Goal: Communication & Community: Answer question/provide support

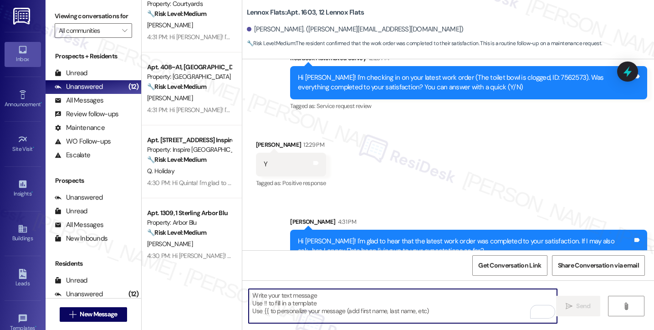
scroll to position [609, 0]
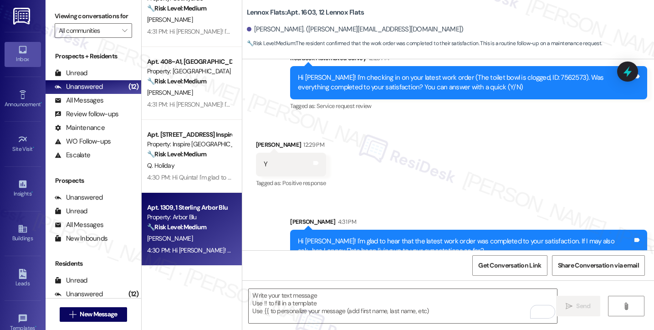
click at [170, 222] on div "🔧 Risk Level: Medium The resident responded 'Y' to a follow-up message regardin…" at bounding box center [189, 227] width 84 height 10
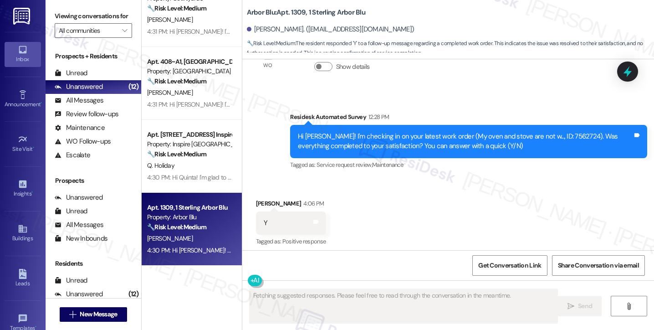
type textarea "Fetching suggested responses. Please feel free to read through the conversation…"
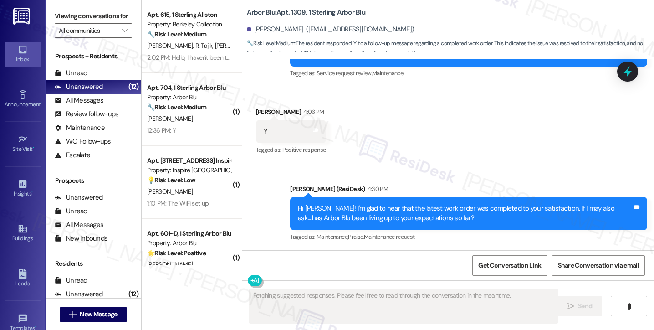
scroll to position [0, 0]
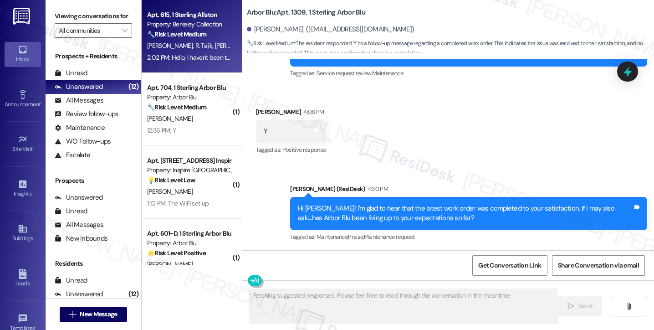
click at [188, 66] on div "Apt. 615, 1 Sterling Allston Property: Berkeley Collection 🔧 Risk Level: Medium…" at bounding box center [192, 36] width 100 height 73
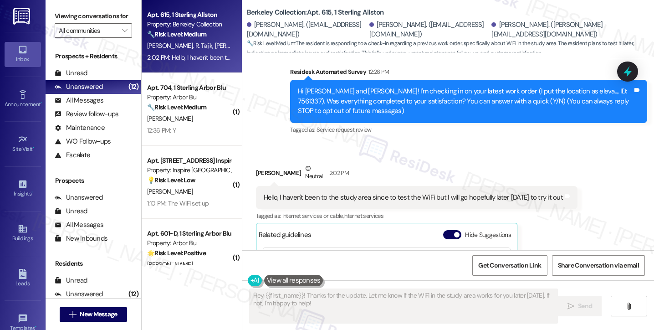
scroll to position [89, 0]
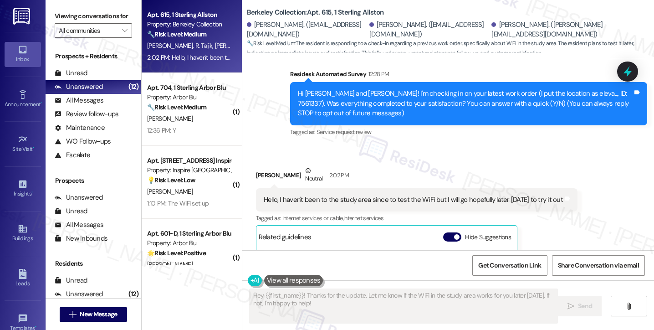
click at [317, 201] on div "Hello, I haven't been to the study area since to test the WiFi but I will go ho…" at bounding box center [413, 200] width 299 height 10
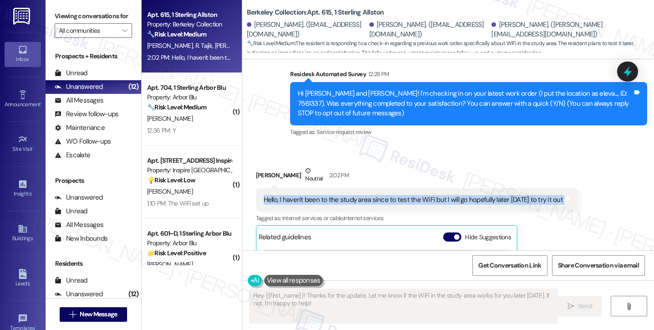
click at [317, 201] on div "Hello, I haven't been to the study area since to test the WiFi but I will go ho…" at bounding box center [413, 200] width 299 height 10
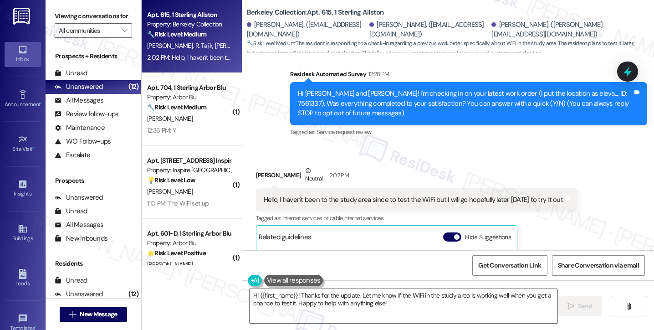
click at [257, 180] on div "[PERSON_NAME] Neutral 2:02 PM" at bounding box center [417, 177] width 322 height 22
click at [258, 176] on div "[PERSON_NAME] Neutral 2:02 PM" at bounding box center [417, 177] width 322 height 22
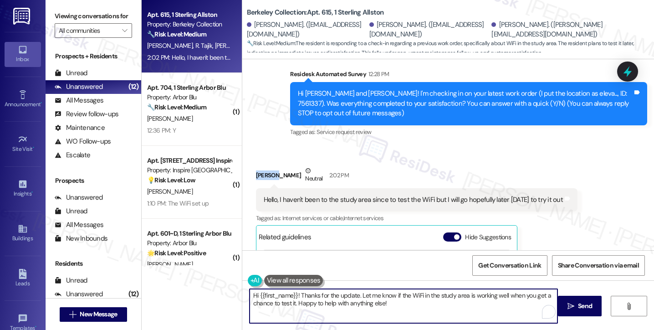
click at [398, 306] on textarea "Hi {{first_name}}! Thanks for the update. Let me know if the WiFi in the study …" at bounding box center [404, 306] width 308 height 34
click at [256, 176] on div "[PERSON_NAME] Neutral 2:02 PM" at bounding box center [417, 177] width 322 height 22
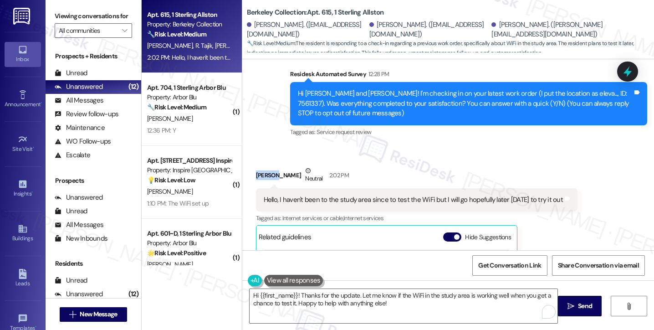
click at [256, 176] on div "[PERSON_NAME] Neutral 2:02 PM" at bounding box center [417, 177] width 322 height 22
copy div "[PERSON_NAME]"
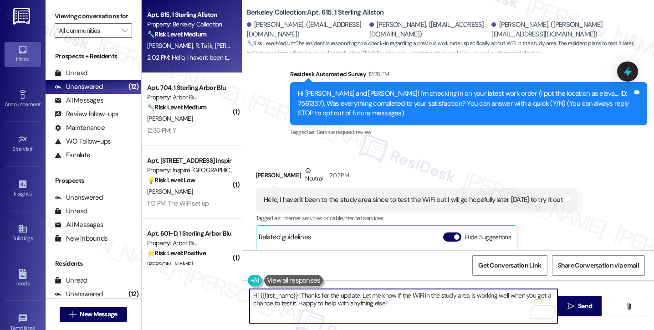
drag, startPoint x: 253, startPoint y: 298, endPoint x: 267, endPoint y: 297, distance: 13.2
click at [267, 297] on textarea "Hi {{first_name}}! Thanks for the update. Let me know if the WiFi in the study …" at bounding box center [404, 306] width 308 height 34
drag, startPoint x: 292, startPoint y: 295, endPoint x: 255, endPoint y: 297, distance: 37.4
click at [255, 297] on textarea "Hi {{first_name}}! Thanks for the update. Let me know if the WiFi in the study …" at bounding box center [404, 306] width 308 height 34
paste textarea "[PERSON_NAME]"
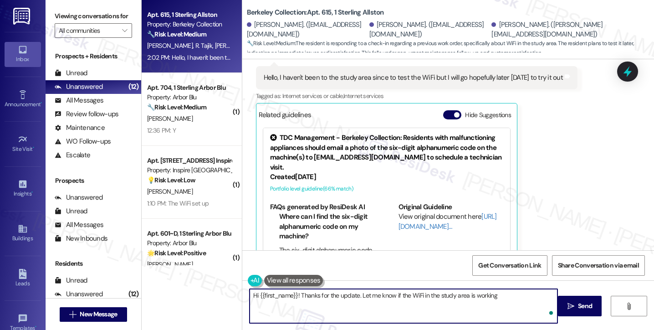
scroll to position [226, 0]
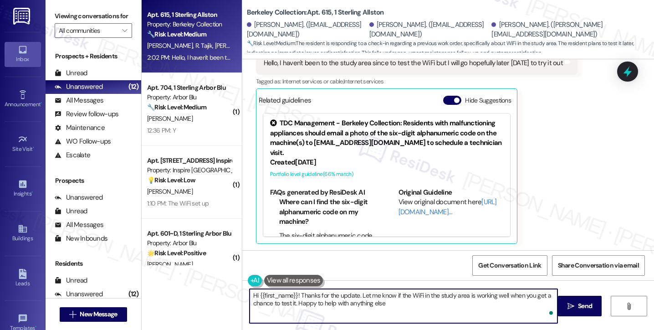
type textarea "Hi {{first_name}}! Thanks for the update. Let me know if the WiFi in the study …"
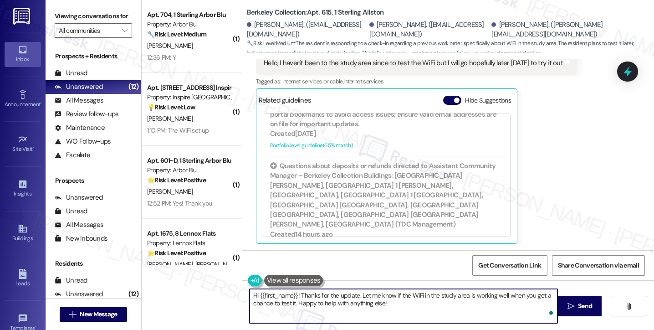
scroll to position [299, 0]
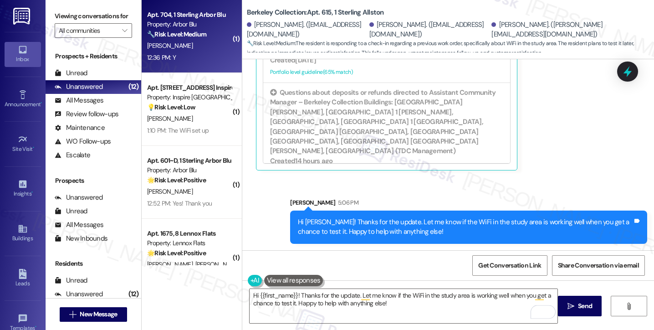
click at [168, 67] on div "Apt. 704, 1 Sterling Arbor Blu Property: Arbor Blu 🔧 Risk Level: Medium The res…" at bounding box center [192, 36] width 100 height 73
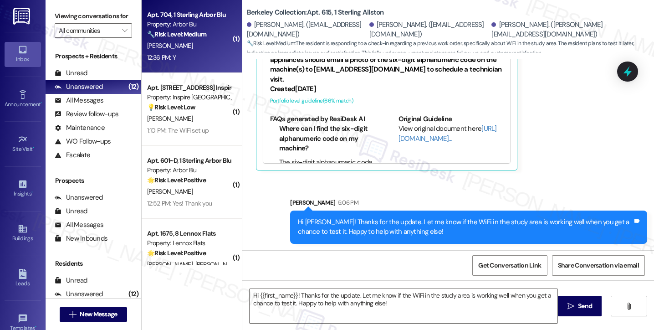
type textarea "Fetching suggested responses. Please feel free to read through the conversation…"
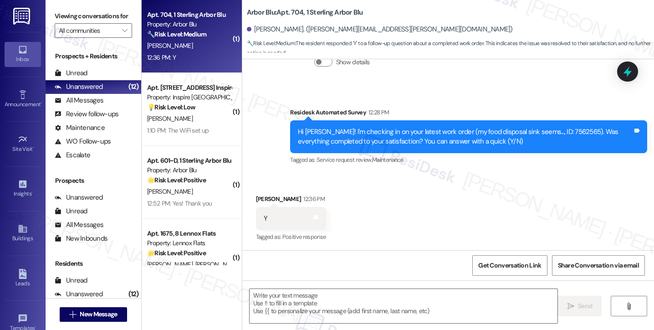
type textarea "Fetching suggested responses. Please feel free to read through the conversation…"
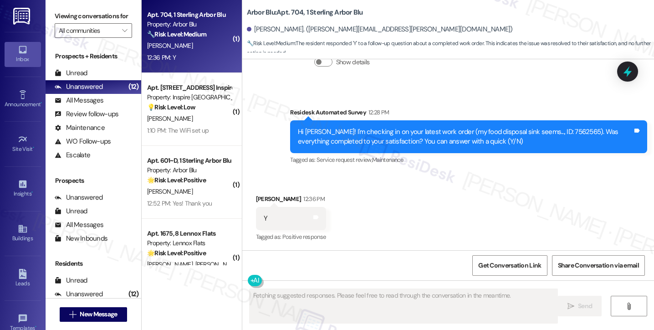
scroll to position [234, 0]
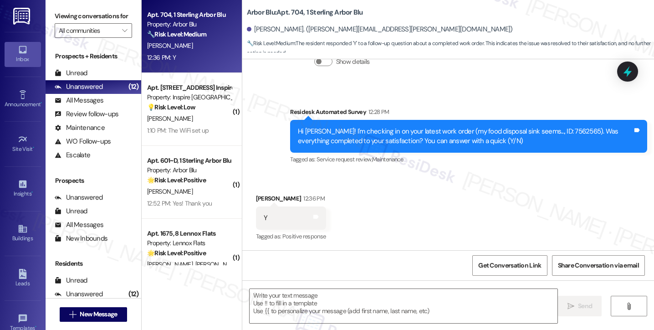
click at [58, 14] on label "Viewing conversations for" at bounding box center [93, 16] width 77 height 14
click at [305, 302] on textarea at bounding box center [404, 306] width 308 height 34
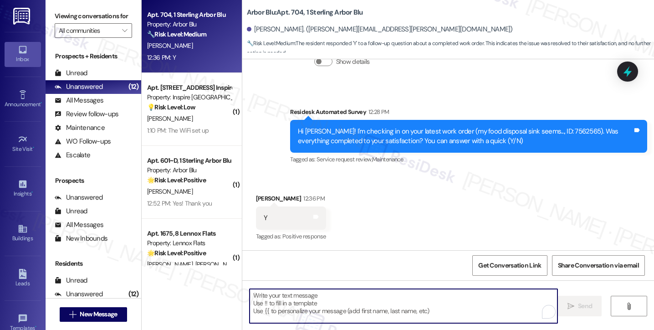
paste textarea "Hi {{first_name}}! I'm glad to hear that the latest work order was completed to…"
type textarea "Hi {{first_name}}! I'm glad to hear that the latest work order was completed to…"
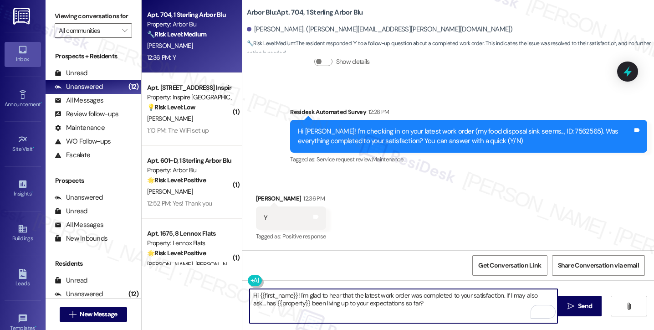
click at [426, 302] on textarea "Hi {{first_name}}! I'm glad to hear that the latest work order was completed to…" at bounding box center [404, 306] width 308 height 34
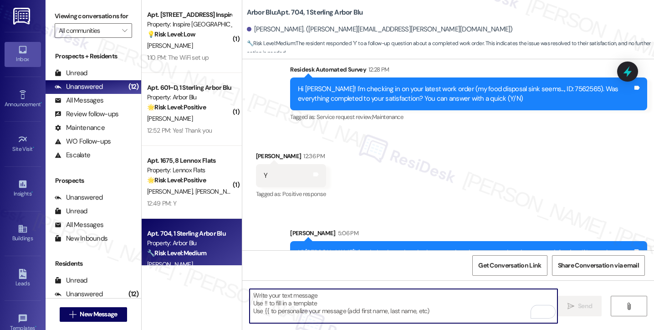
scroll to position [308, 0]
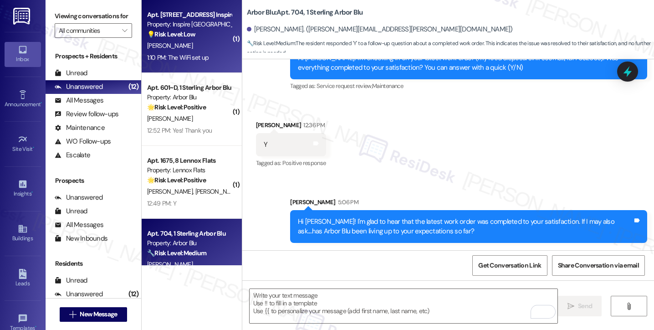
click at [172, 52] on div "1:10 PM: The WiFi set up 1:10 PM: The WiFi set up" at bounding box center [189, 57] width 86 height 11
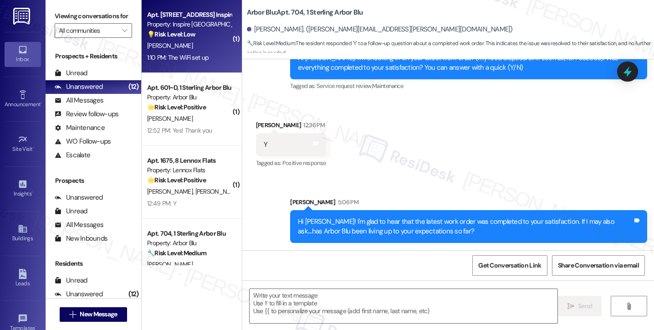
type textarea "Fetching suggested responses. Please feel free to read through the conversation…"
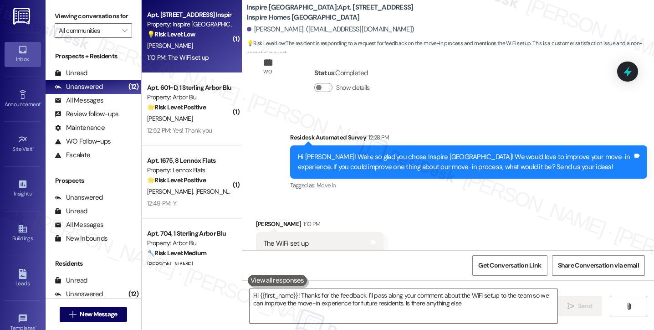
scroll to position [224, 0]
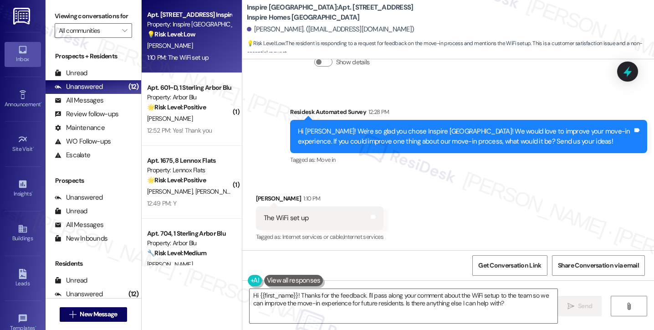
click at [364, 118] on div "Residesk Automated Survey 12:28 PM" at bounding box center [468, 113] width 357 height 13
click at [416, 133] on div "Hi [PERSON_NAME]! We're so glad you chose Inspire [GEOGRAPHIC_DATA]! We would l…" at bounding box center [465, 137] width 335 height 20
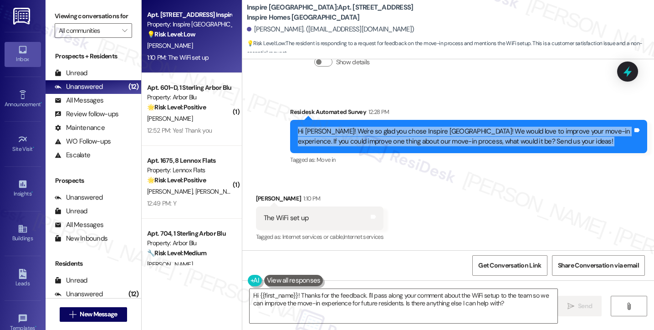
click at [416, 133] on div "Hi [PERSON_NAME]! We're so glad you chose Inspire [GEOGRAPHIC_DATA]! We would l…" at bounding box center [465, 137] width 335 height 20
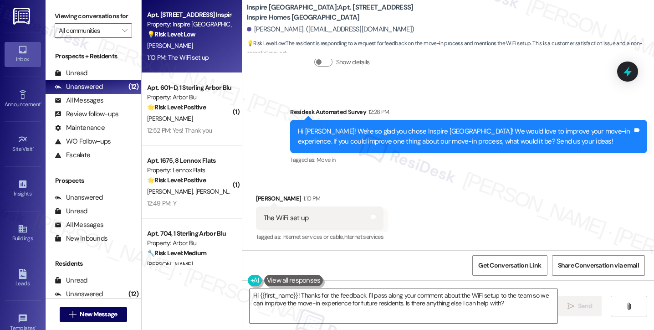
click at [526, 116] on div "Residesk Automated Survey 12:28 PM" at bounding box center [468, 113] width 357 height 13
click at [449, 141] on div "Hi [PERSON_NAME]! We're so glad you chose Inspire [GEOGRAPHIC_DATA]! We would l…" at bounding box center [465, 137] width 335 height 20
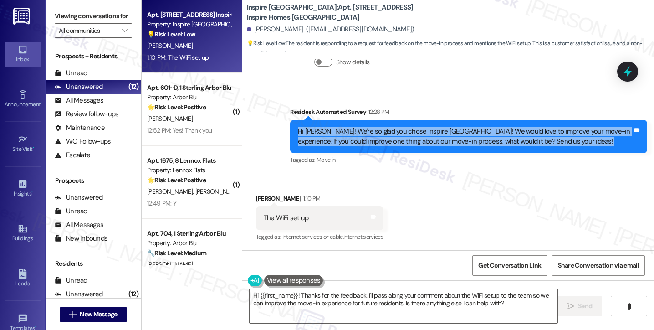
click at [449, 141] on div "Hi [PERSON_NAME]! We're so glad you chose Inspire [GEOGRAPHIC_DATA]! We would l…" at bounding box center [465, 137] width 335 height 20
click at [406, 140] on div "Hi [PERSON_NAME]! We're so glad you chose Inspire [GEOGRAPHIC_DATA]! We would l…" at bounding box center [465, 137] width 335 height 20
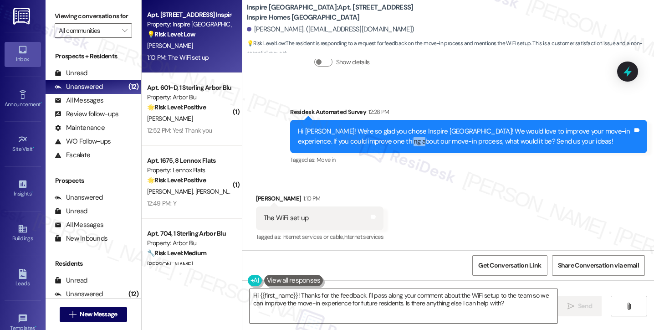
click at [406, 140] on div "Hi [PERSON_NAME]! We're so glad you chose Inspire [GEOGRAPHIC_DATA]! We would l…" at bounding box center [465, 137] width 335 height 20
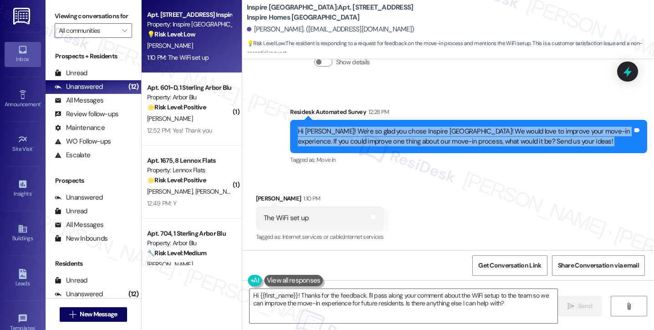
click at [406, 140] on div "Hi [PERSON_NAME]! We're so glad you chose Inspire [GEOGRAPHIC_DATA]! We would l…" at bounding box center [465, 137] width 335 height 20
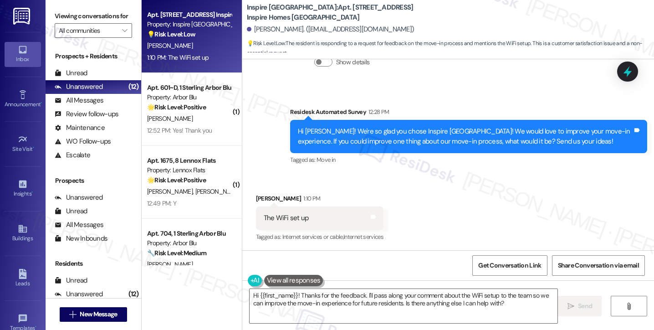
click at [261, 195] on div "[PERSON_NAME] 1:10 PM" at bounding box center [320, 200] width 128 height 13
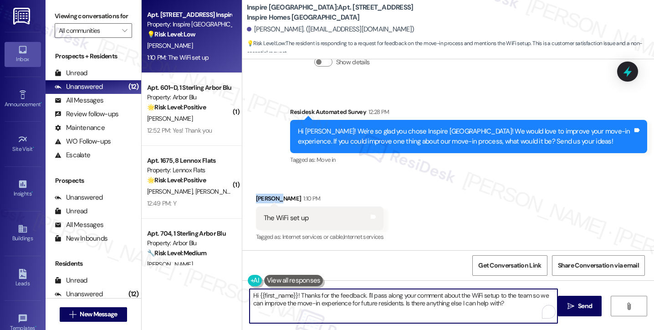
click at [418, 298] on textarea "Hi {{first_name}}! Thanks for the feedback. I'll pass along your comment about …" at bounding box center [404, 306] width 308 height 34
click at [419, 298] on textarea "Hi {{first_name}}! Thanks for the feedback. I'll pass along your comment about …" at bounding box center [404, 306] width 308 height 34
click at [486, 296] on textarea "Hi {{first_name}}! Thanks for the feedback. I'll pass along your comment about …" at bounding box center [404, 306] width 308 height 34
drag, startPoint x: 323, startPoint y: 302, endPoint x: 449, endPoint y: 297, distance: 126.3
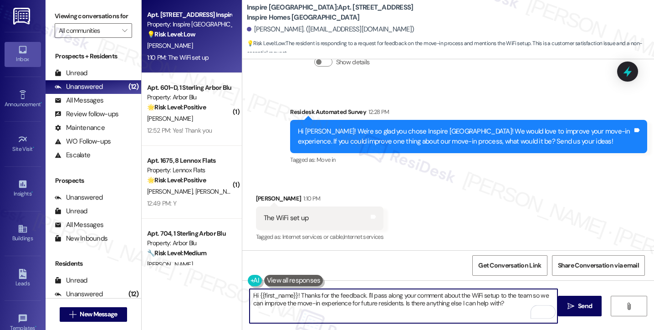
click at [449, 297] on textarea "Hi {{first_name}}! Thanks for the feedback. I'll pass along your comment about …" at bounding box center [404, 306] width 308 height 34
click at [512, 304] on textarea "Hi {{first_name}}! Thanks for the feedback. I'll pass along your comment about …" at bounding box center [404, 306] width 308 height 34
click at [517, 303] on textarea "Hi {{first_name}}! Thanks for the feedback. I'll pass along your comment about …" at bounding box center [404, 306] width 308 height 34
click at [527, 303] on textarea "Hi {{first_name}}! Thanks for the feedback. I'll pass along your comment about …" at bounding box center [404, 306] width 308 height 34
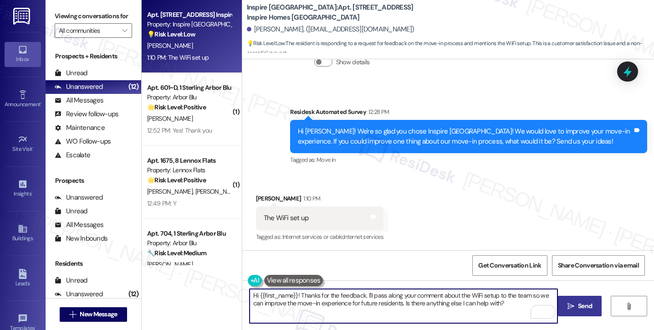
click at [578, 301] on span "Send" at bounding box center [585, 306] width 14 height 10
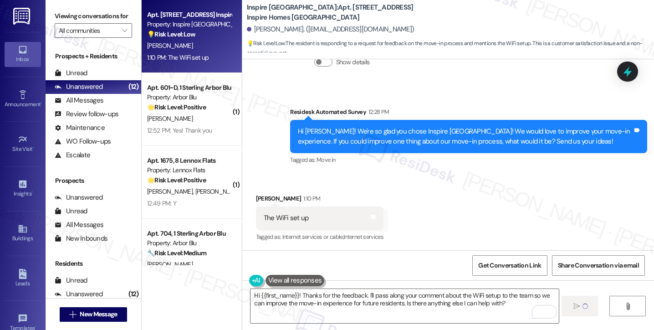
type textarea "Fetching suggested responses. Please feel free to read through the conversation…"
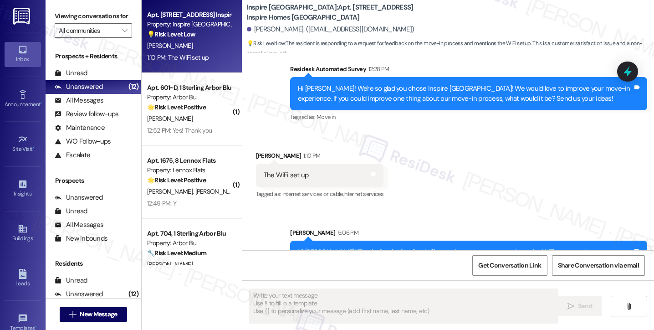
scroll to position [298, 0]
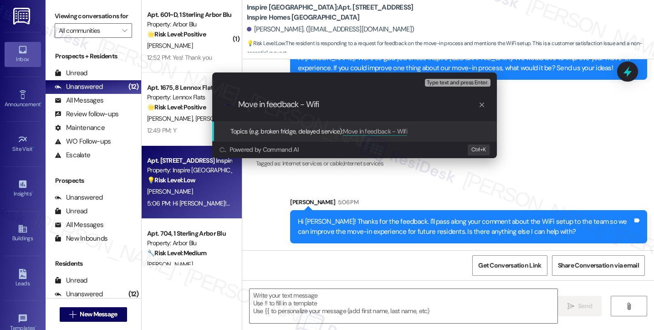
type input "Move in feedback - Wifi"
click at [559, 147] on div "Escalate Conversation Low risk Topics (e.g. broken fridge, delayed service) Any…" at bounding box center [327, 165] width 654 height 330
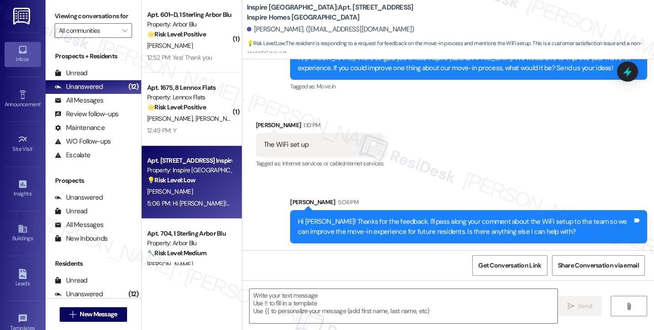
click at [276, 143] on div "The WiFi set up" at bounding box center [286, 145] width 45 height 10
copy div "The WiFi set up Tags and notes"
click at [61, 19] on label "Viewing conversations for" at bounding box center [93, 16] width 77 height 14
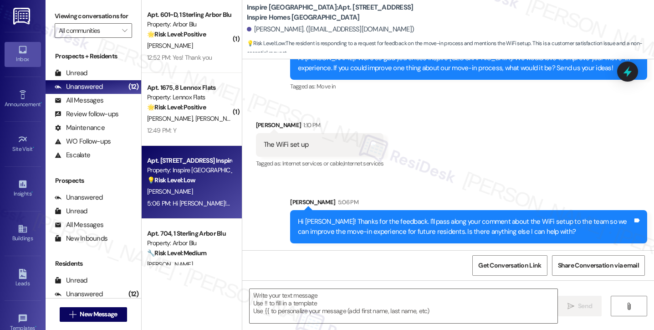
click at [343, 74] on div "Hi [PERSON_NAME]! We're so glad you chose Inspire [GEOGRAPHIC_DATA]! We would l…" at bounding box center [468, 62] width 357 height 33
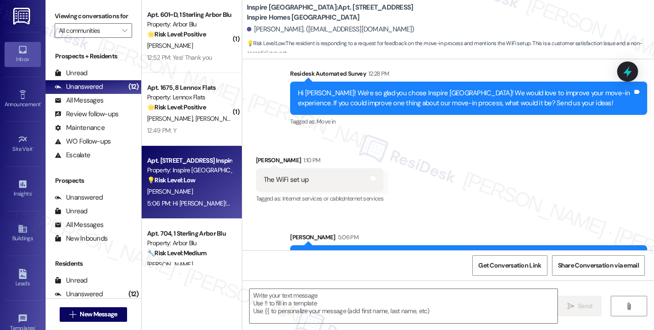
scroll to position [206, 0]
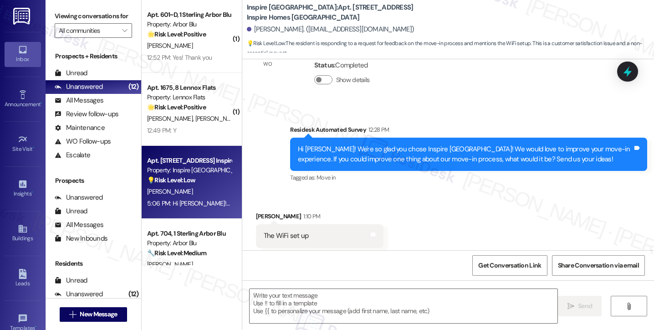
click at [394, 139] on div "Hi [PERSON_NAME]! We're so glad you chose Inspire [GEOGRAPHIC_DATA]! We would l…" at bounding box center [468, 154] width 357 height 33
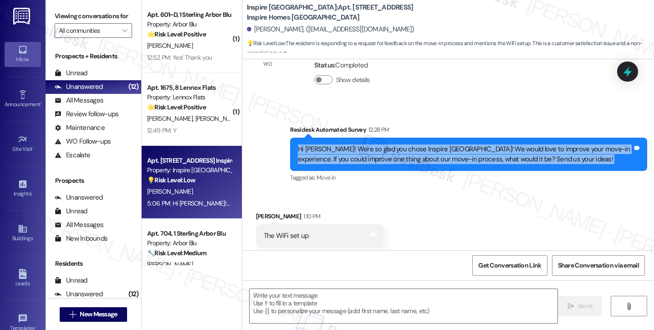
click at [394, 139] on div "Hi [PERSON_NAME]! We're so glad you chose Inspire [GEOGRAPHIC_DATA]! We would l…" at bounding box center [468, 154] width 357 height 33
copy div "Hi [PERSON_NAME]! We're so glad you chose Inspire [GEOGRAPHIC_DATA]! We would l…"
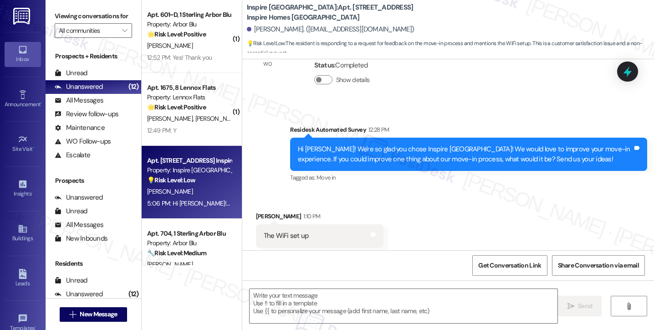
click at [57, 7] on div "Viewing conversations for All communities " at bounding box center [94, 23] width 96 height 47
drag, startPoint x: 63, startPoint y: 22, endPoint x: 97, endPoint y: 42, distance: 39.1
click at [63, 22] on label "Viewing conversations for" at bounding box center [93, 16] width 77 height 14
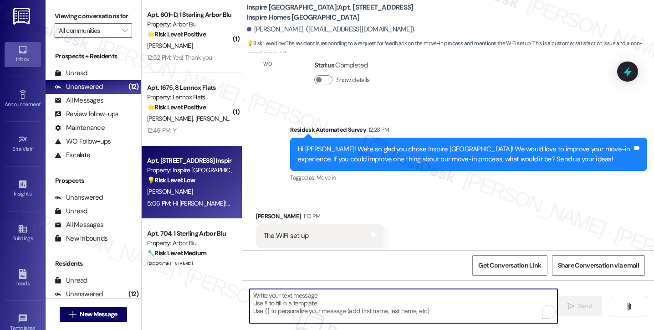
click at [341, 307] on textarea "To enrich screen reader interactions, please activate Accessibility in Grammarl…" at bounding box center [404, 306] width 308 height 34
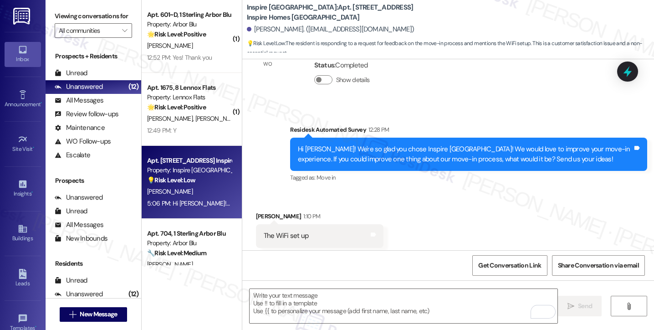
click at [62, 21] on label "Viewing conversations for" at bounding box center [93, 16] width 77 height 14
click at [327, 295] on textarea "To enrich screen reader interactions, please activate Accessibility in Grammarl…" at bounding box center [404, 306] width 308 height 34
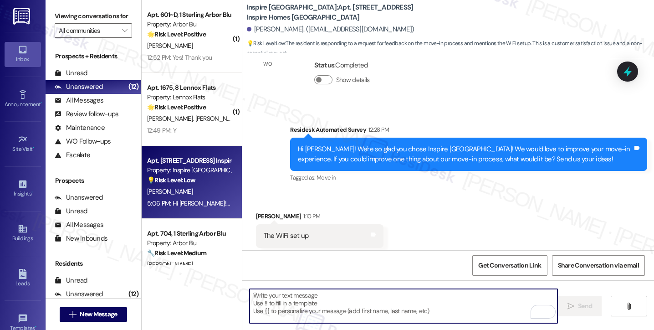
paste textarea "To help us understand better, could you tell us a little more about the WiFi se…"
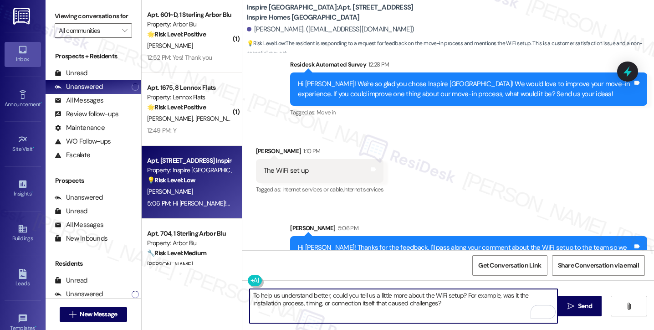
scroll to position [298, 0]
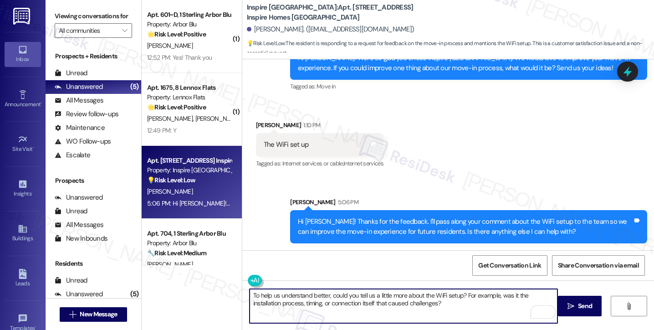
click at [459, 309] on textarea "To help us understand better, could you tell us a little more about the WiFi se…" at bounding box center [404, 306] width 308 height 34
drag, startPoint x: 503, startPoint y: 295, endPoint x: 464, endPoint y: 294, distance: 38.7
click at [464, 294] on textarea "To help us understand better, could you tell us a little more about the WiFi se…" at bounding box center [404, 306] width 308 height 34
click at [356, 302] on textarea "To help us understand better, could you tell us a little more about the WiFi se…" at bounding box center [404, 306] width 308 height 34
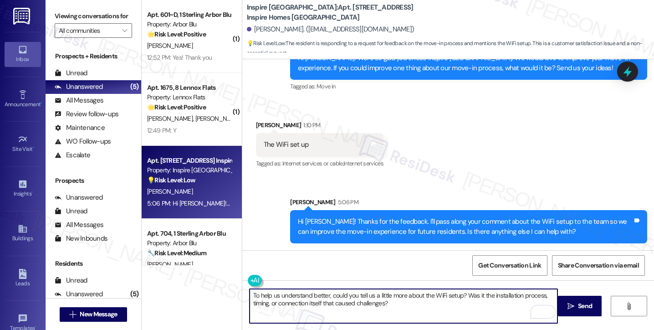
click at [356, 302] on textarea "To help us understand better, could you tell us a little more about the WiFi se…" at bounding box center [404, 306] width 308 height 34
click at [343, 302] on textarea "To help us understand better, could you tell us a little more about the WiFi se…" at bounding box center [404, 306] width 308 height 34
click at [260, 304] on textarea "To help us understand better, could you tell us a little more about the WiFi se…" at bounding box center [404, 306] width 308 height 34
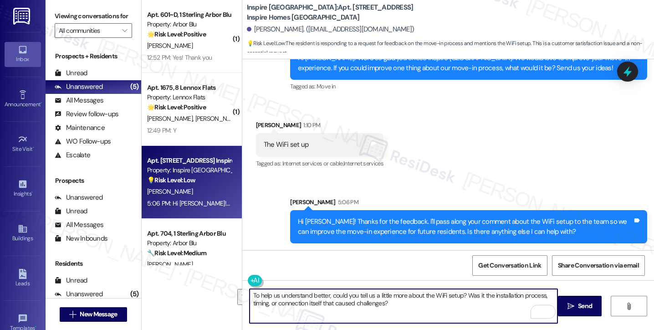
click at [400, 303] on textarea "To help us understand better, could you tell us a little more about the WiFi se…" at bounding box center [404, 306] width 308 height 34
click at [259, 115] on div "Received via SMS [PERSON_NAME] 1:10 PM The WiFi set up Tags and notes Tagged as…" at bounding box center [319, 144] width 141 height 63
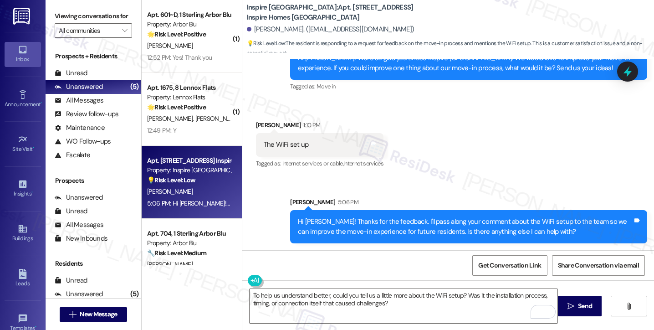
click at [257, 128] on div "[PERSON_NAME] 1:10 PM" at bounding box center [320, 126] width 128 height 13
click at [638, 211] on div "Hi [PERSON_NAME]! Thanks for the feedback. I'll pass along your comment about t…" at bounding box center [468, 226] width 357 height 33
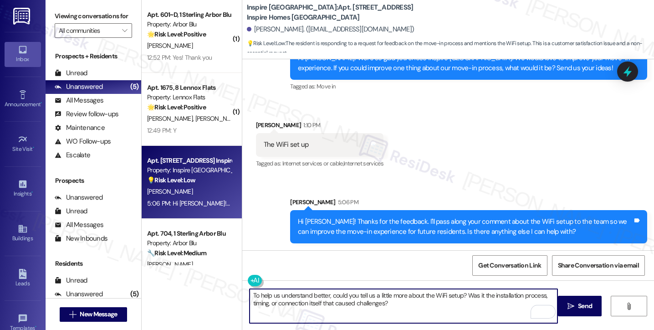
drag, startPoint x: 251, startPoint y: 295, endPoint x: 244, endPoint y: 295, distance: 7.3
click at [249, 295] on div "To help us understand better, could you tell us a little more about the WiFi se…" at bounding box center [403, 305] width 309 height 35
click at [436, 293] on textarea "Also, to help us understand better, could you tell us a little more about the W…" at bounding box center [404, 306] width 308 height 34
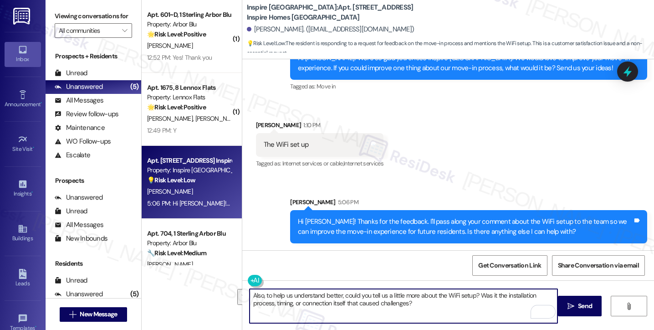
click at [425, 304] on textarea "Also, to help us understand better, could you tell us a little more about the W…" at bounding box center [404, 306] width 308 height 34
drag, startPoint x: 286, startPoint y: 304, endPoint x: 248, endPoint y: 302, distance: 37.9
click at [250, 302] on textarea "Also, to help us understand better, could you tell us a little more about the W…" at bounding box center [404, 306] width 308 height 34
click at [299, 306] on textarea "Also, to help us understand better, could you tell us a little more about the W…" at bounding box center [404, 306] width 308 height 34
drag, startPoint x: 290, startPoint y: 304, endPoint x: 378, endPoint y: 278, distance: 91.6
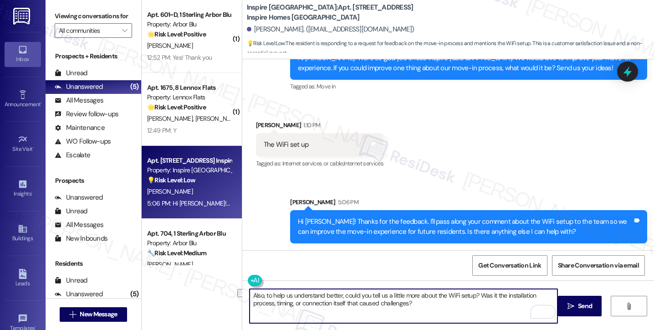
click at [250, 304] on textarea "Also, to help us understand better, could you tell us a little more about the W…" at bounding box center [404, 306] width 308 height 34
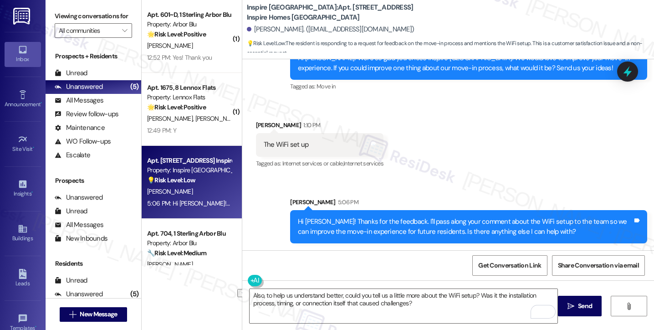
click at [62, 20] on label "Viewing conversations for" at bounding box center [93, 16] width 77 height 14
click at [59, 10] on label "Viewing conversations for" at bounding box center [93, 16] width 77 height 14
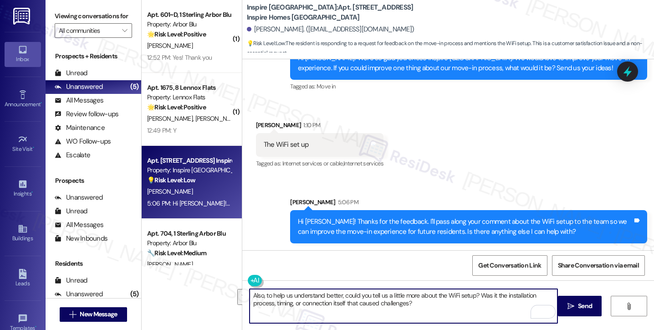
drag, startPoint x: 478, startPoint y: 316, endPoint x: 476, endPoint y: 297, distance: 19.3
click at [476, 297] on textarea "Also, to help us understand better, could you tell us a little more about the W…" at bounding box center [404, 306] width 308 height 34
paste textarea "the challenge with the WiFi setup more about the installation process, the timi…"
click at [457, 292] on textarea "Also, to help us understand better, could you tell us a little more about the W…" at bounding box center [404, 306] width 308 height 34
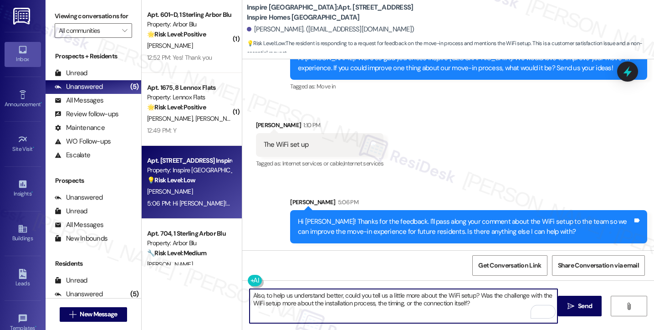
click at [457, 292] on textarea "Also, to help us understand better, could you tell us a little more about the W…" at bounding box center [404, 306] width 308 height 34
type textarea "Also, to help us understand better, could you tell us a little more about the W…"
click at [589, 306] on span "Send" at bounding box center [585, 306] width 14 height 10
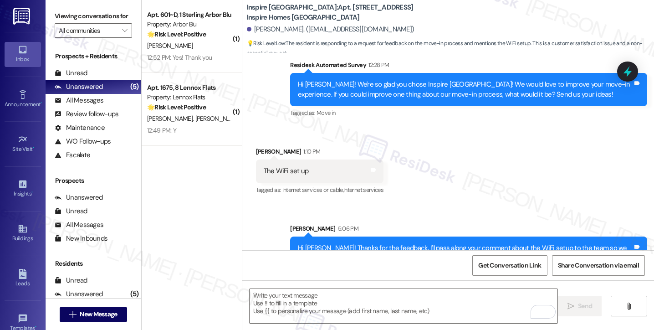
scroll to position [371, 0]
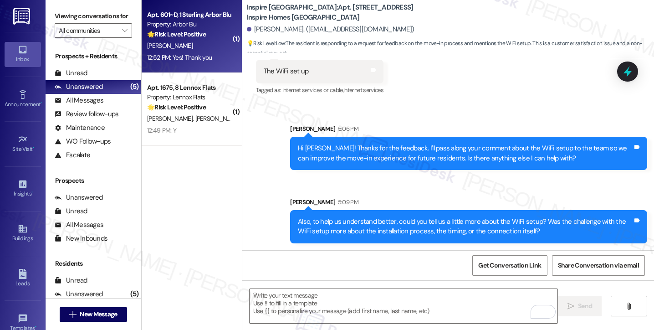
click at [212, 56] on div "12:52 PM: Yes! Thank you 12:52 PM: Yes! Thank you" at bounding box center [189, 57] width 86 height 11
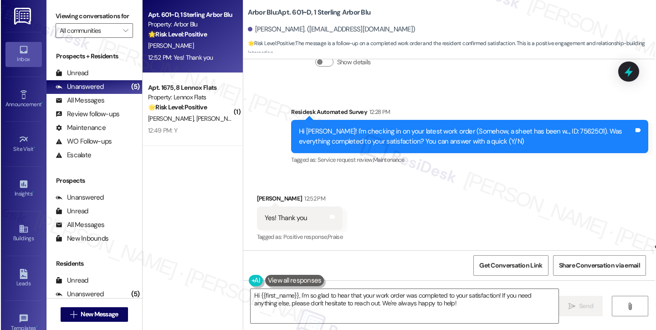
scroll to position [216, 0]
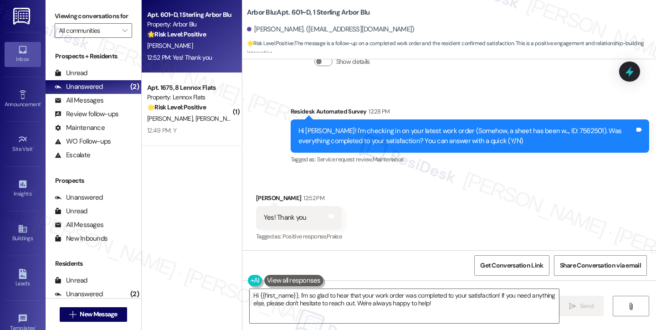
click at [461, 140] on div "Hi [PERSON_NAME]! I'm checking in on your latest work order (Somehow, a sheet h…" at bounding box center [466, 136] width 336 height 20
click at [426, 299] on textarea "Hi {{first_name}}, I'm so glad to hear that your work order was completed to yo…" at bounding box center [404, 306] width 309 height 34
click at [49, 12] on div "Viewing conversations for All communities " at bounding box center [94, 23] width 96 height 47
click at [343, 303] on textarea "Hi {{first_name}}, I'm so glad to hear that your work order was completed to yo…" at bounding box center [404, 306] width 309 height 34
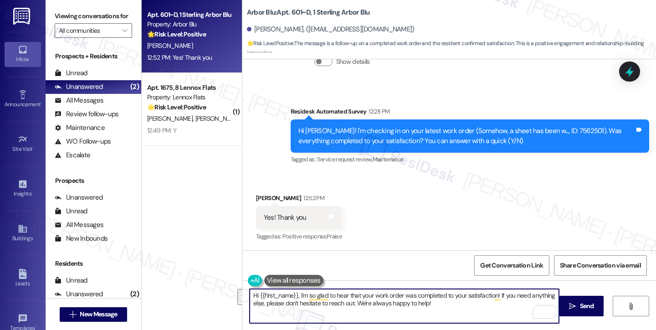
paste textarea "! I'm glad to hear that the latest work order was completed to your satisfactio…"
click at [371, 294] on textarea "Hi {{first_name}}! I'm glad to hear that the latest work order was completed to…" at bounding box center [404, 306] width 309 height 34
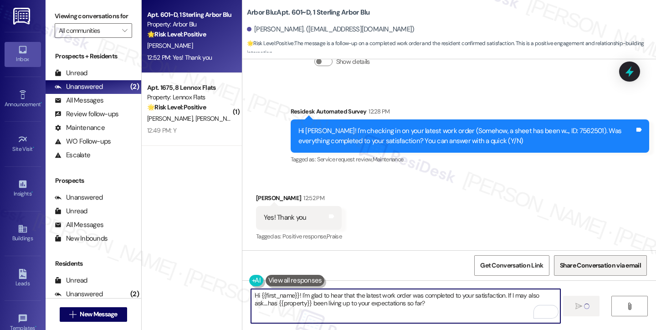
type textarea "Hi {{first_name}}! I'm glad to hear that the latest work order was completed to…"
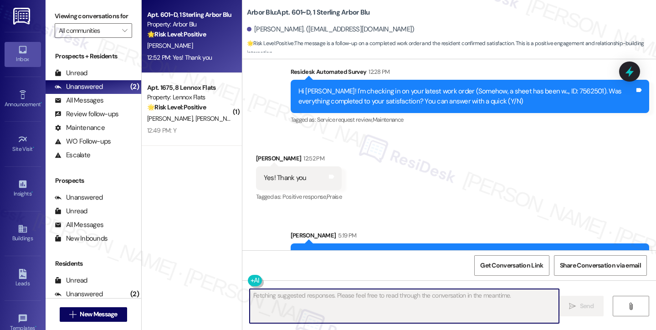
scroll to position [290, 0]
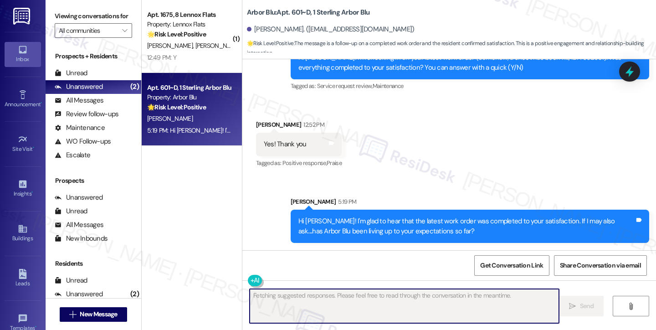
click at [190, 108] on strong "🌟 Risk Level: Positive" at bounding box center [176, 107] width 59 height 8
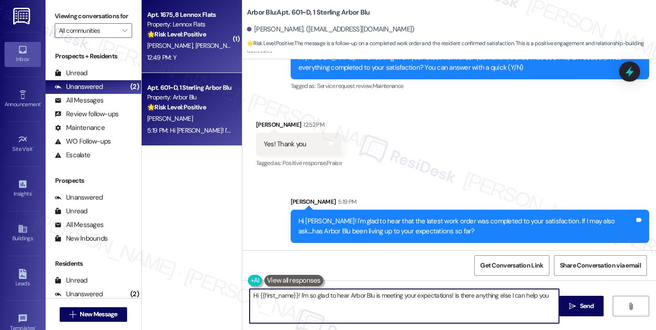
type textarea "Hi {{first_name}}! I'm so glad to hear Arbor Blu is meeting your expectations! …"
click at [189, 59] on div "12:49 PM: Y 12:49 PM: Y" at bounding box center [189, 57] width 86 height 11
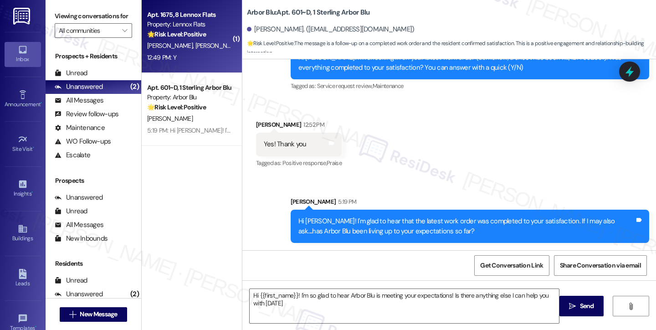
type textarea "Hi {{first_name}}! I'm so glad to hear Arbor Blu is meeting your expectations! …"
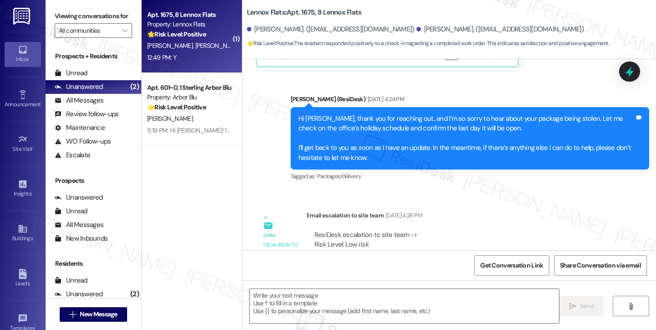
type textarea "Fetching suggested responses. Please feel free to read through the conversation…"
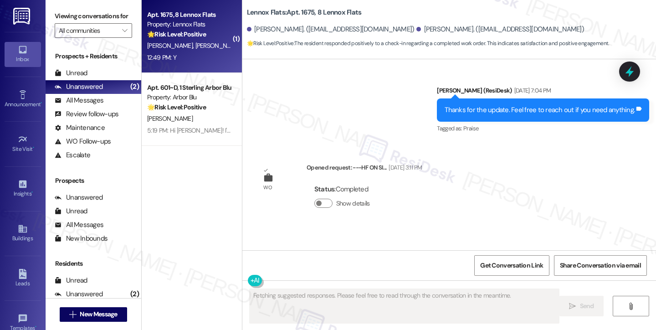
scroll to position [8015, 0]
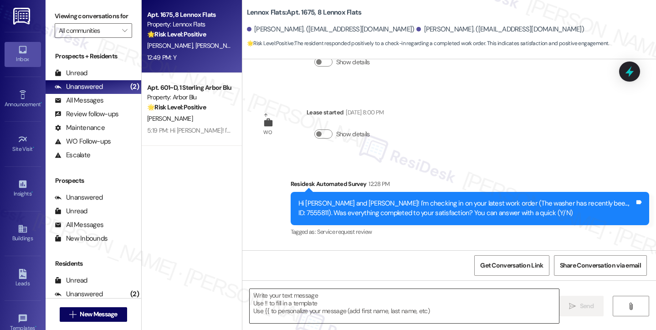
click at [318, 295] on textarea at bounding box center [404, 306] width 309 height 34
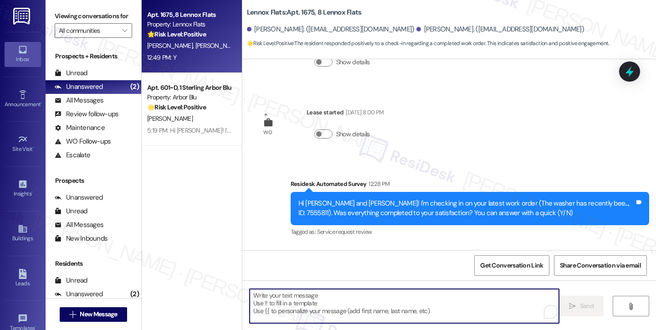
paste textarea "Hi {{first_name}}! I'm glad to hear that the latest work order was completed to…"
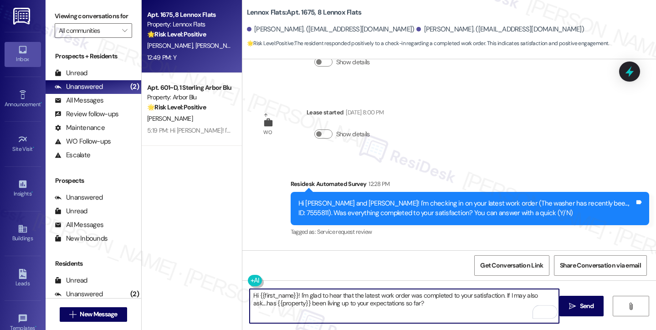
click at [416, 32] on div "[PERSON_NAME]. ([EMAIL_ADDRESS][DOMAIN_NAME])" at bounding box center [500, 30] width 168 height 10
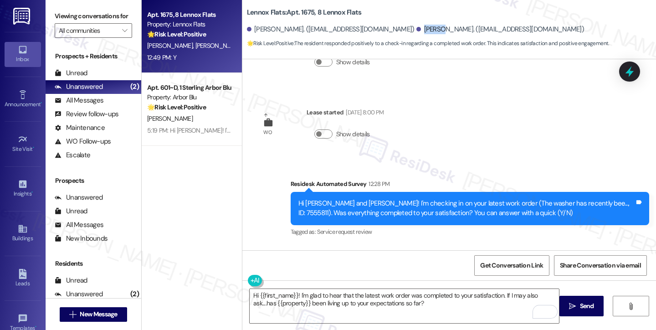
click at [416, 32] on div "[PERSON_NAME]. ([EMAIL_ADDRESS][DOMAIN_NAME])" at bounding box center [500, 30] width 168 height 10
copy div "[PERSON_NAME]"
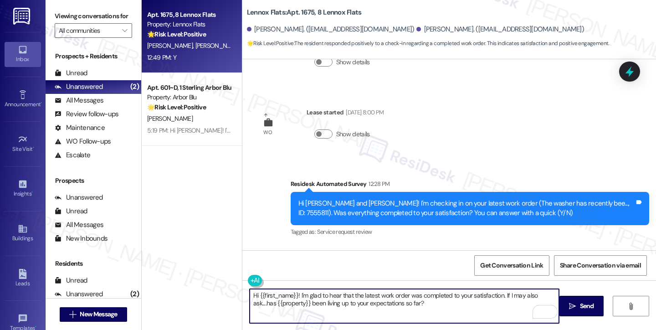
drag, startPoint x: 255, startPoint y: 294, endPoint x: 292, endPoint y: 292, distance: 37.4
click at [292, 292] on textarea "Hi {{first_name}}! I'm glad to hear that the latest work order was completed to…" at bounding box center [404, 306] width 309 height 34
paste textarea "[PERSON_NAME]"
type textarea "Hi [PERSON_NAME]! I'm glad to hear that the latest work order was completed to …"
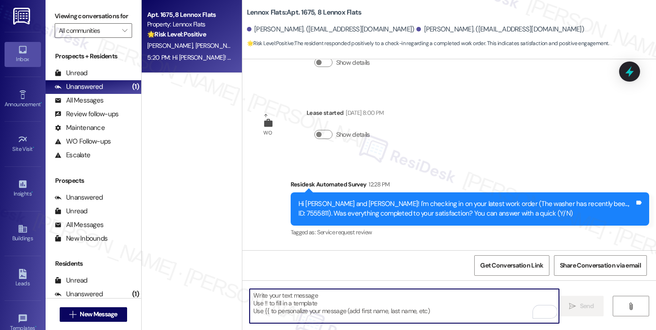
scroll to position [8088, 0]
